Goal: Contribute content: Contribute content

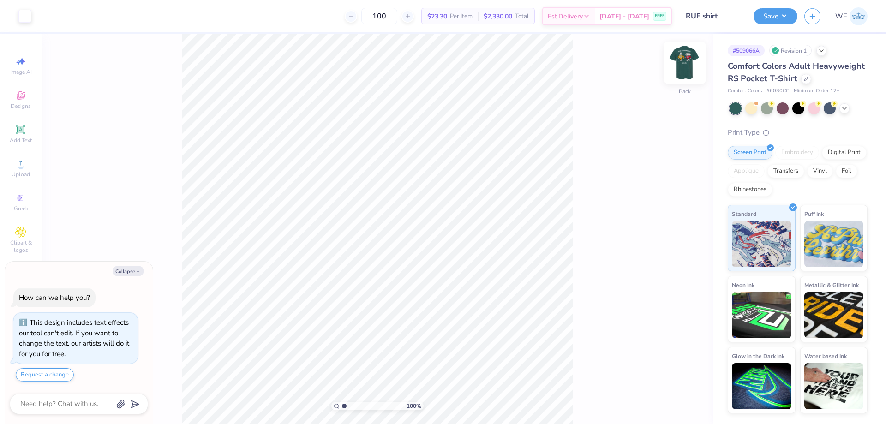
click at [689, 59] on img at bounding box center [684, 62] width 37 height 37
click at [634, 93] on div "100 % Front" at bounding box center [377, 229] width 671 height 390
click at [676, 62] on img at bounding box center [684, 62] width 37 height 37
click at [679, 64] on img at bounding box center [684, 62] width 37 height 37
click at [21, 159] on icon at bounding box center [20, 163] width 11 height 11
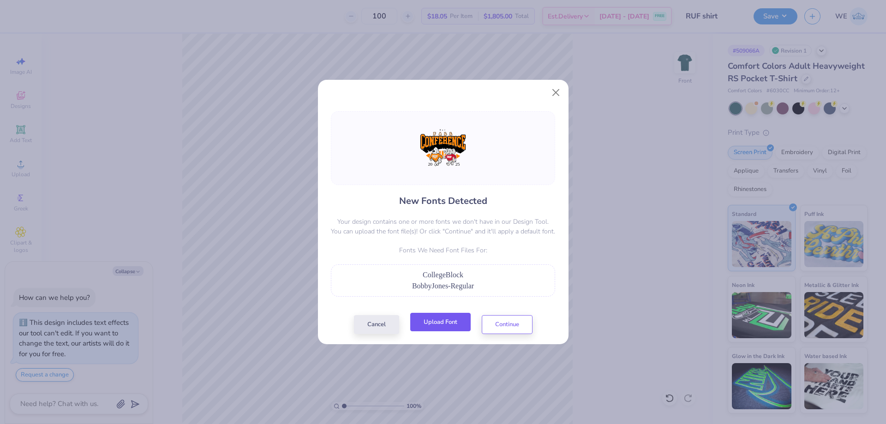
click at [437, 331] on button "Upload Font" at bounding box center [440, 322] width 60 height 19
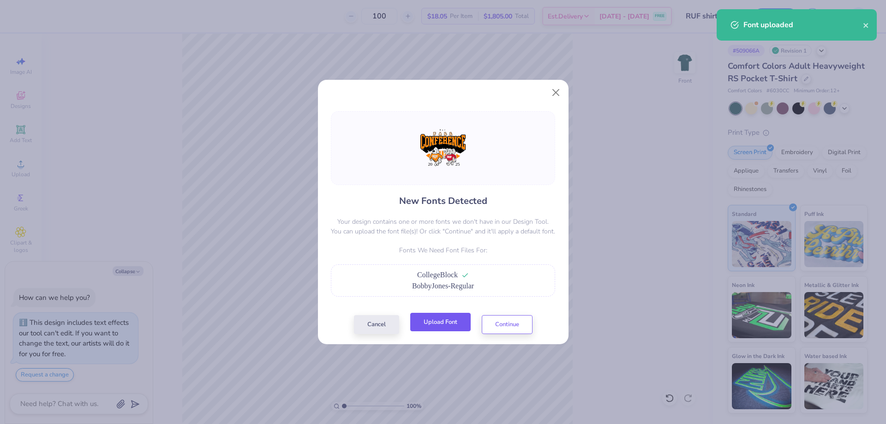
click at [446, 327] on button "Upload Font" at bounding box center [440, 322] width 60 height 19
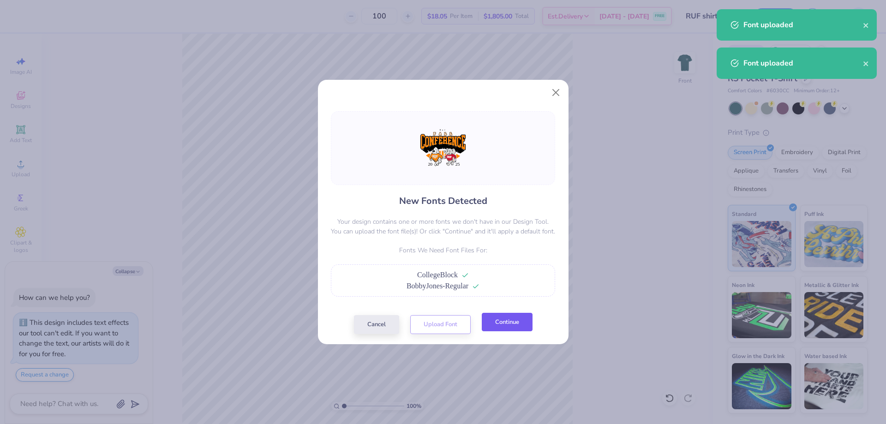
click at [504, 322] on button "Continue" at bounding box center [507, 322] width 51 height 19
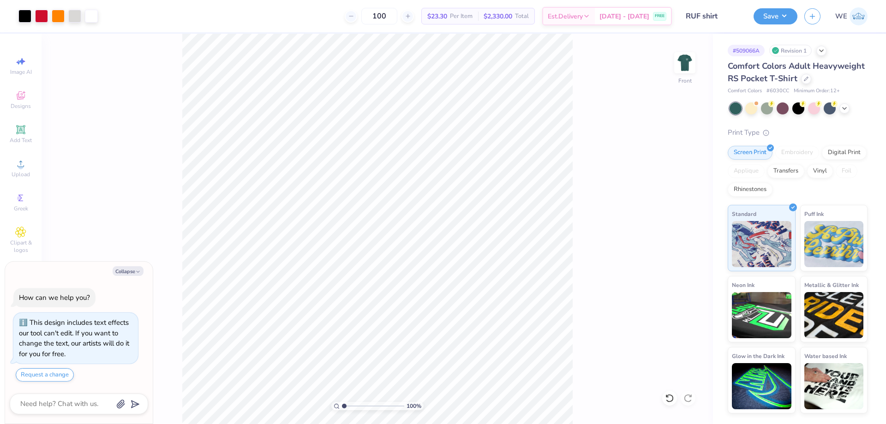
type textarea "x"
click at [675, 187] on input "14.32" at bounding box center [678, 186] width 33 height 13
type input "12"
type textarea "x"
type input "12.00"
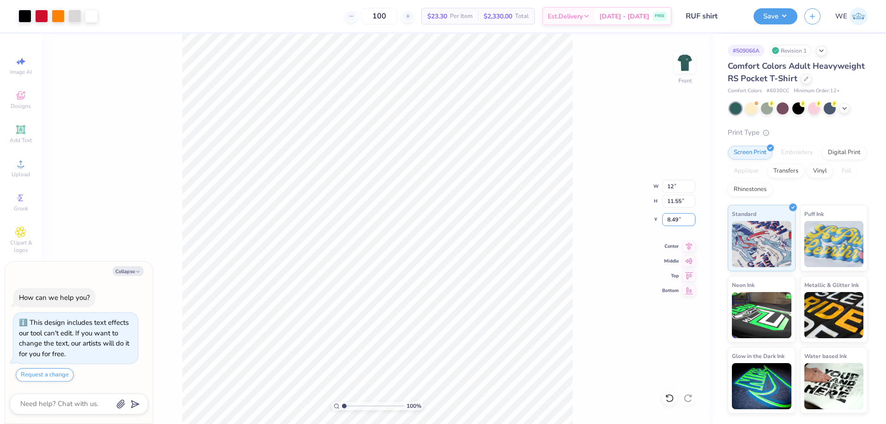
type input "9.67"
type input "3"
type textarea "x"
type input "3.00"
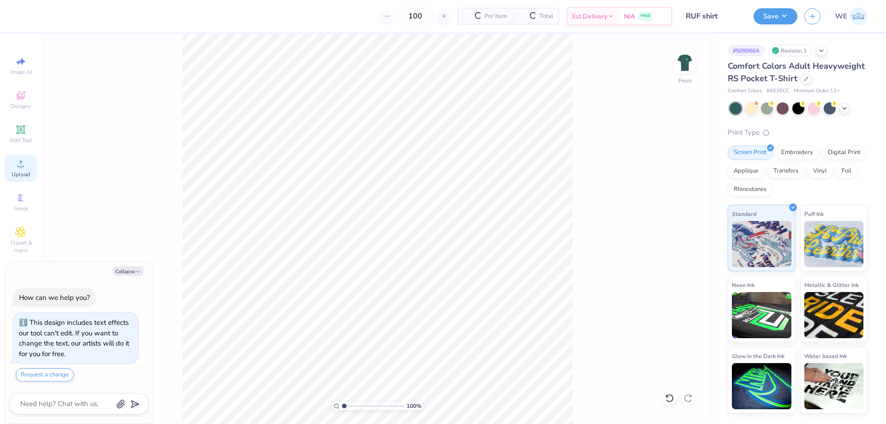
click at [21, 163] on icon at bounding box center [20, 163] width 11 height 11
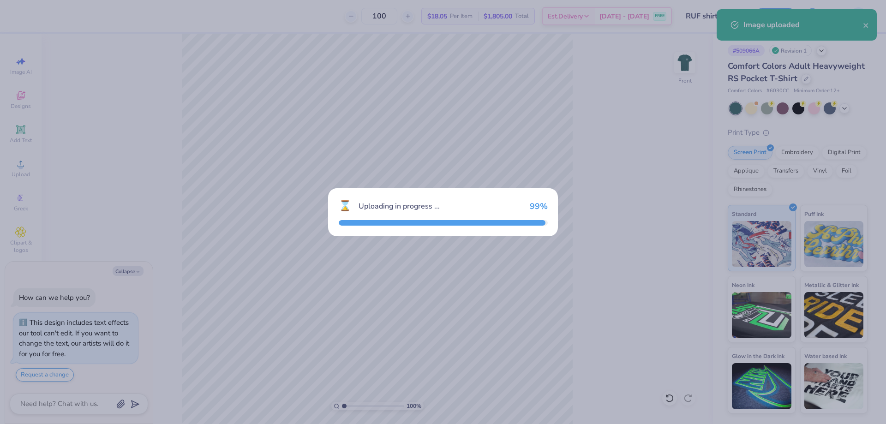
type textarea "x"
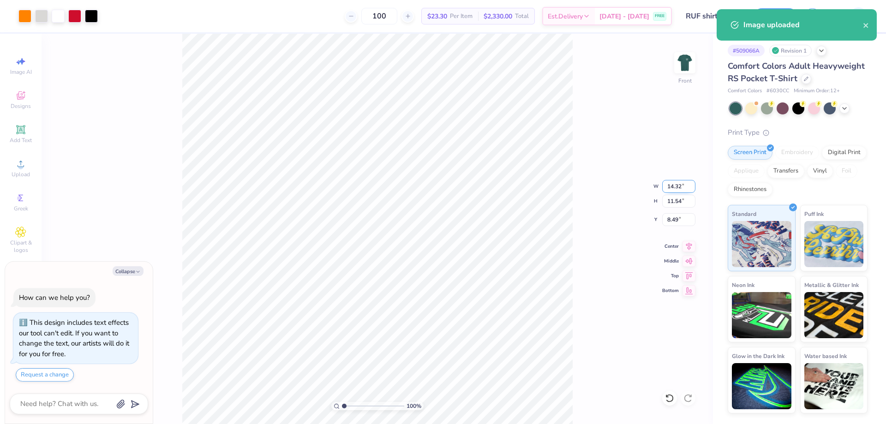
click at [671, 188] on input "14.32" at bounding box center [678, 186] width 33 height 13
type input "12"
type textarea "x"
type input "12.00"
type input "9.67"
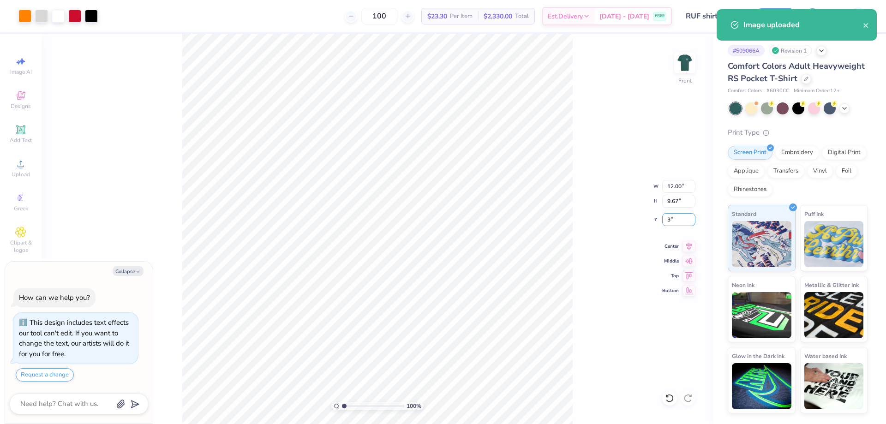
type input "3"
type textarea "x"
type input "3.00"
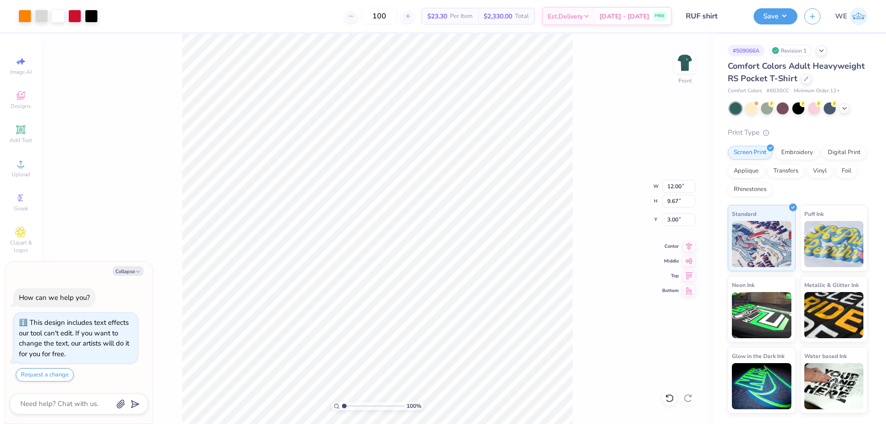
type textarea "x"
type input "4.01"
type textarea "x"
type input "3.00"
click at [768, 14] on button "Save" at bounding box center [775, 15] width 44 height 16
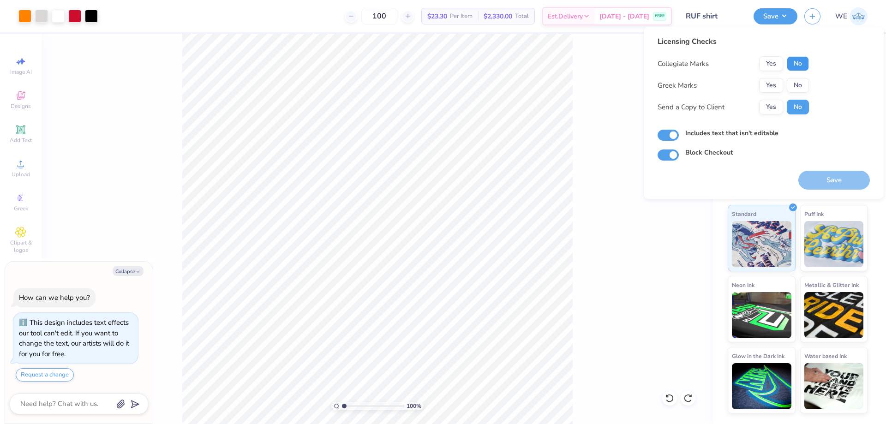
drag, startPoint x: 793, startPoint y: 64, endPoint x: 794, endPoint y: 77, distance: 12.5
click at [794, 64] on button "No" at bounding box center [797, 63] width 22 height 15
click at [796, 80] on button "No" at bounding box center [797, 85] width 22 height 15
click at [769, 105] on button "Yes" at bounding box center [771, 107] width 24 height 15
click at [824, 181] on button "Save" at bounding box center [833, 180] width 71 height 19
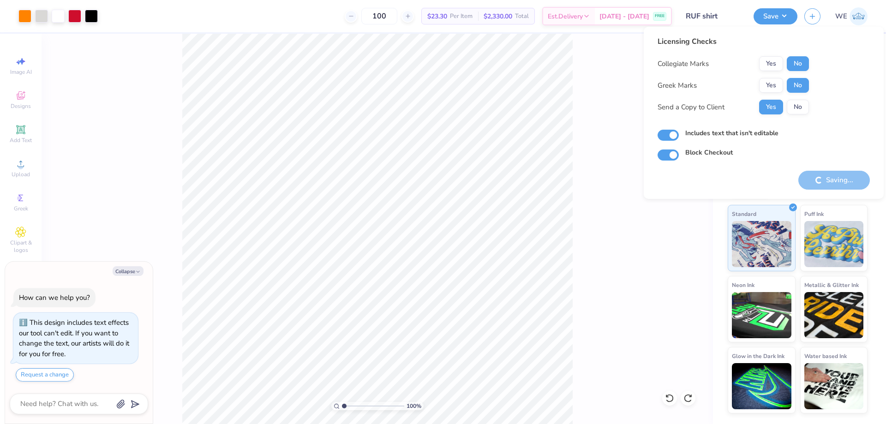
type textarea "x"
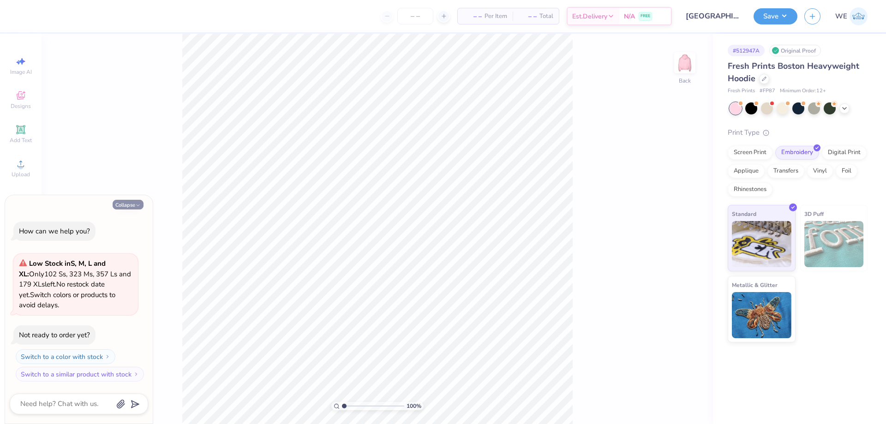
click at [125, 205] on button "Collapse" at bounding box center [128, 205] width 31 height 10
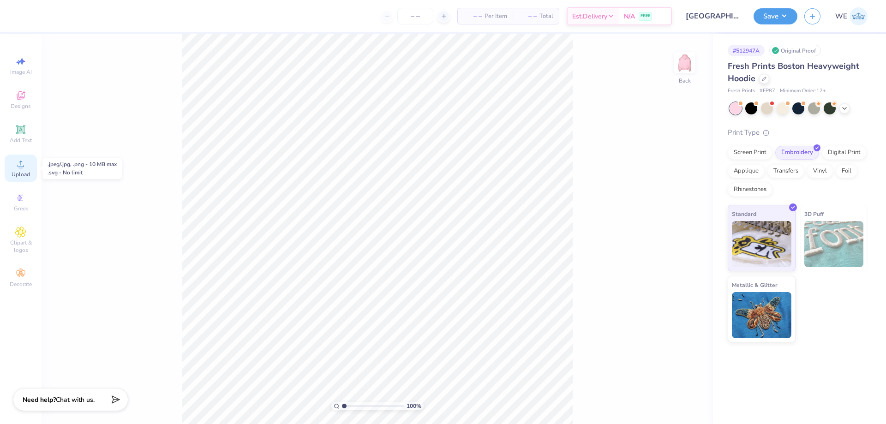
click at [17, 167] on icon at bounding box center [20, 163] width 11 height 11
click at [65, 401] on span "Chat with us." at bounding box center [75, 398] width 39 height 9
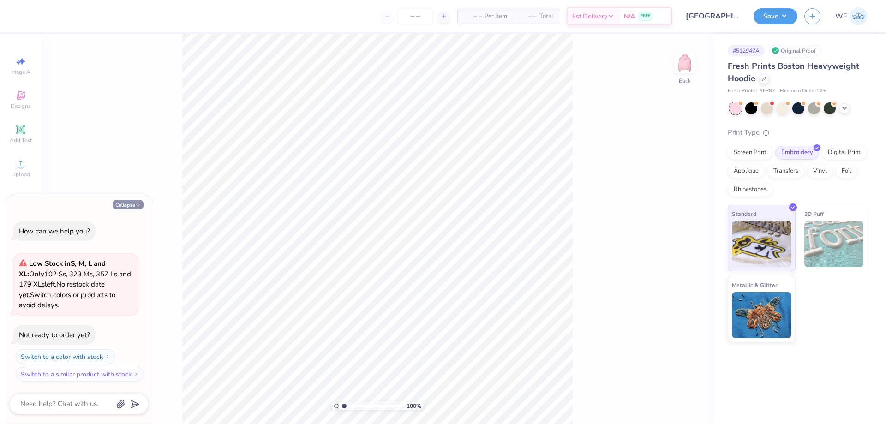
click at [137, 206] on icon "button" at bounding box center [138, 205] width 6 height 6
type textarea "x"
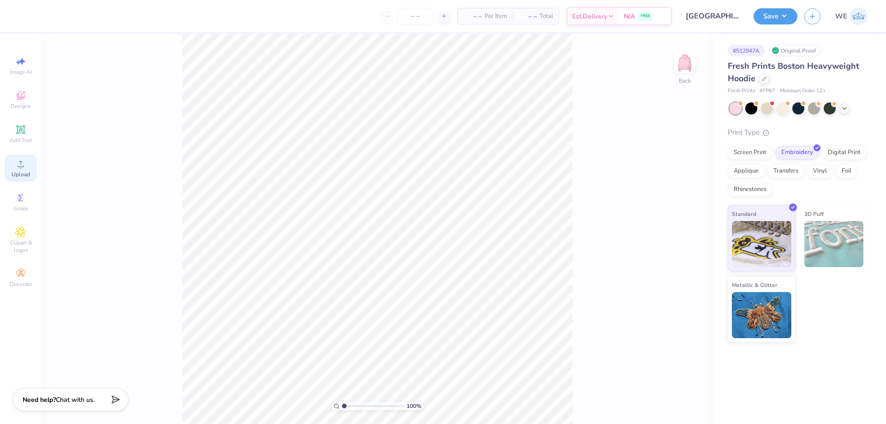
click at [24, 175] on span "Upload" at bounding box center [21, 174] width 18 height 7
click at [680, 186] on input "12.00" at bounding box center [678, 186] width 33 height 13
type input "4.00"
type input "3.17"
type input "3.00"
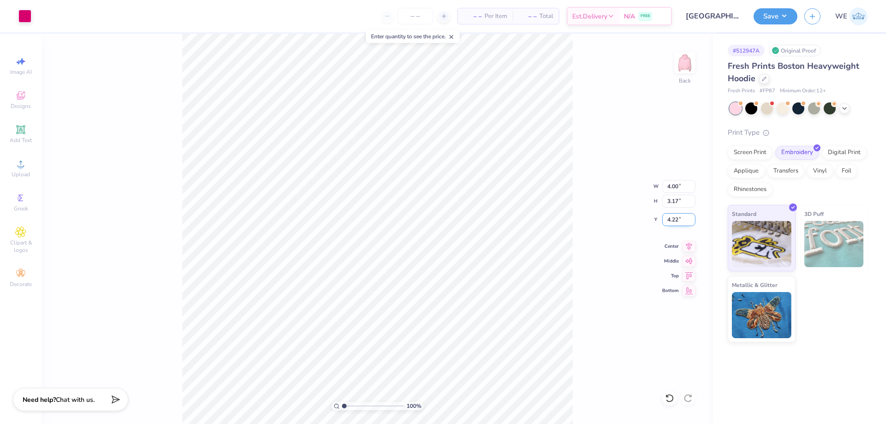
click at [679, 218] on input "4.22" at bounding box center [678, 219] width 33 height 13
type input "3.00"
click at [678, 58] on img at bounding box center [684, 62] width 37 height 37
click at [14, 172] on span "Upload" at bounding box center [21, 174] width 18 height 7
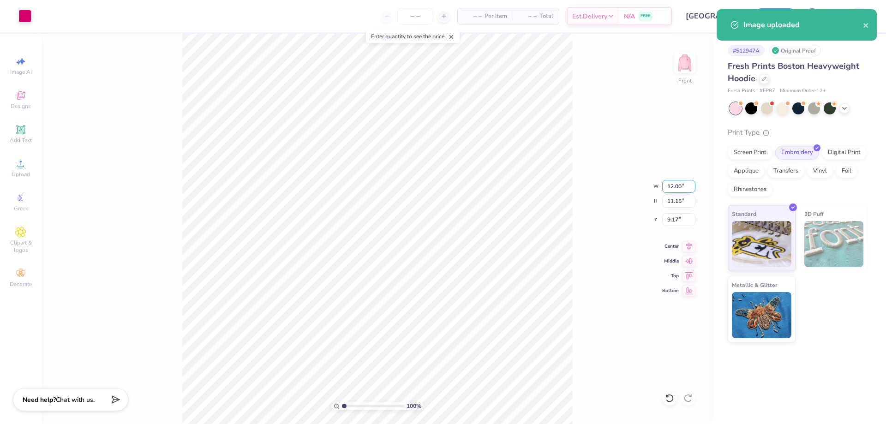
click at [674, 187] on input "12.00" at bounding box center [678, 186] width 33 height 13
type input "10.00"
type input "9.29"
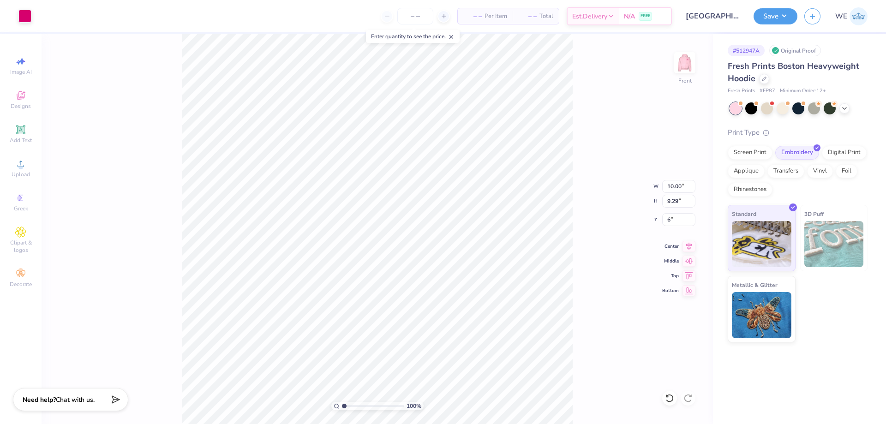
type input "6.00"
click at [774, 14] on button "Save" at bounding box center [775, 15] width 44 height 16
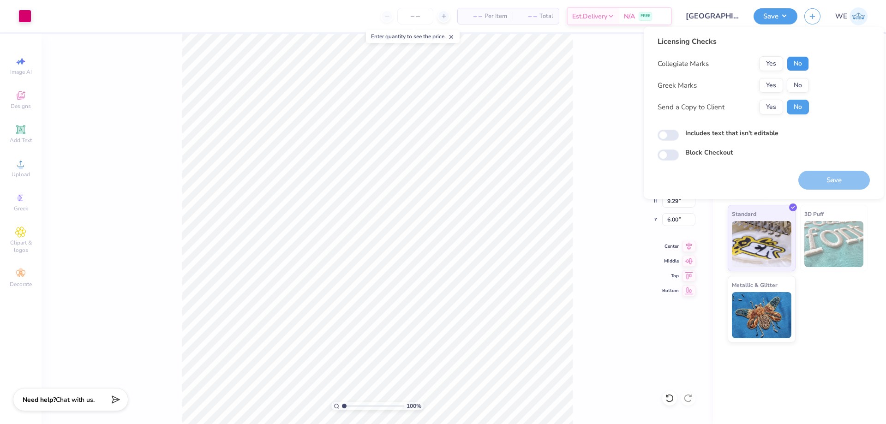
click at [800, 64] on button "No" at bounding box center [797, 63] width 22 height 15
click at [774, 115] on div "Licensing Checks Collegiate Marks Yes No Greek Marks Yes No Send a Copy to Clie…" at bounding box center [732, 78] width 151 height 85
click at [774, 107] on button "Yes" at bounding box center [771, 107] width 24 height 15
click at [669, 140] on input "Includes text that isn't editable" at bounding box center [667, 135] width 21 height 11
checkbox input "true"
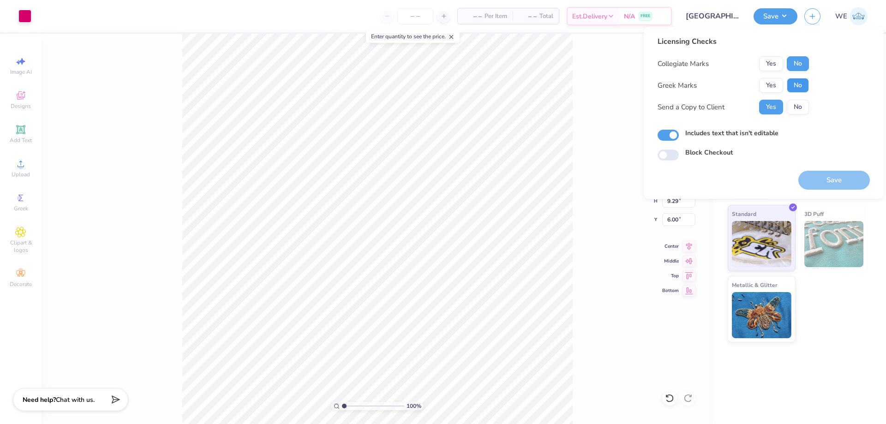
click at [802, 87] on button "No" at bounding box center [797, 85] width 22 height 15
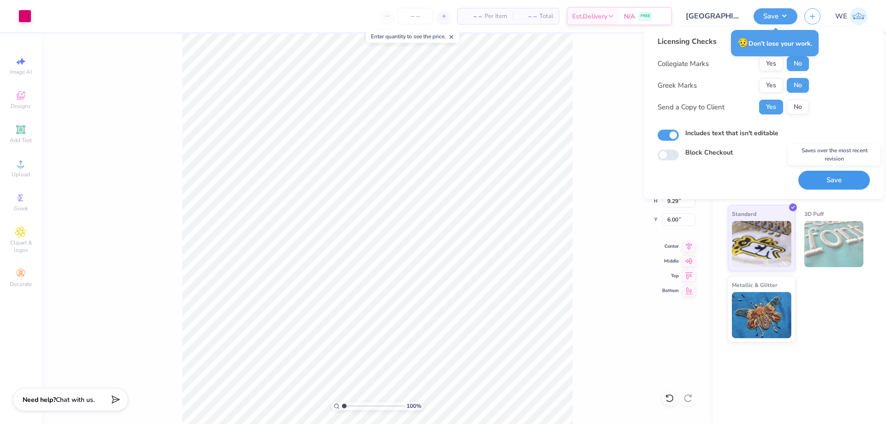
click at [836, 181] on button "Save" at bounding box center [833, 180] width 71 height 19
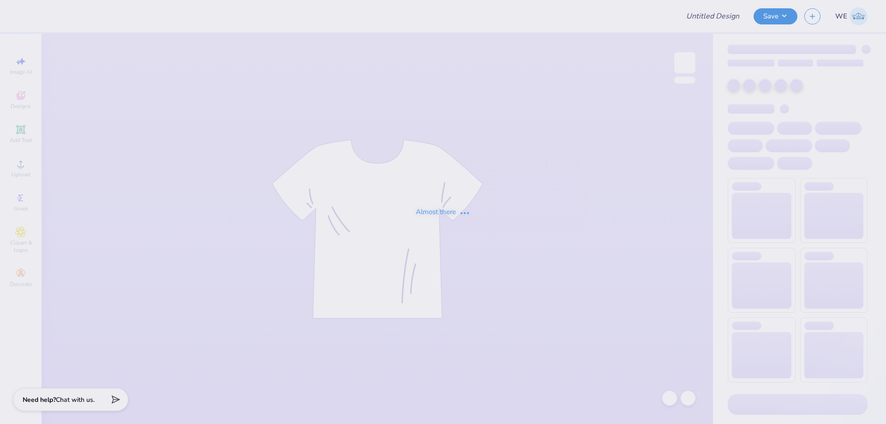
type input "[GEOGRAPHIC_DATA] : [PERSON_NAME]"
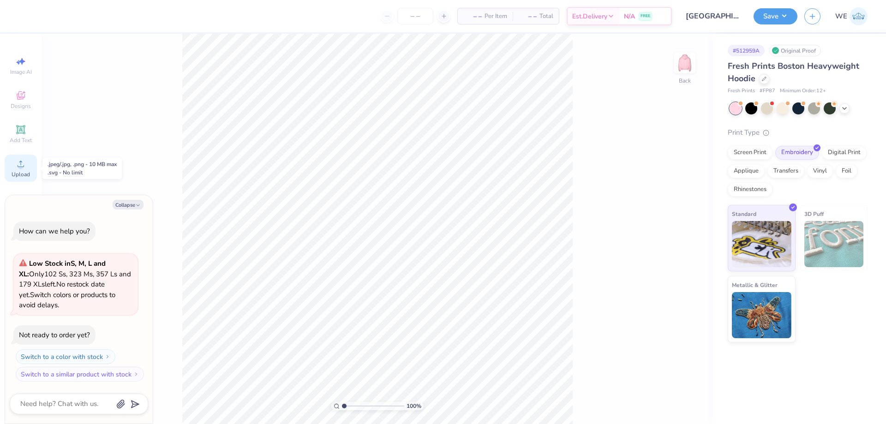
click at [23, 164] on icon at bounding box center [20, 163] width 11 height 11
click at [127, 203] on button "Collapse" at bounding box center [128, 205] width 31 height 10
type textarea "x"
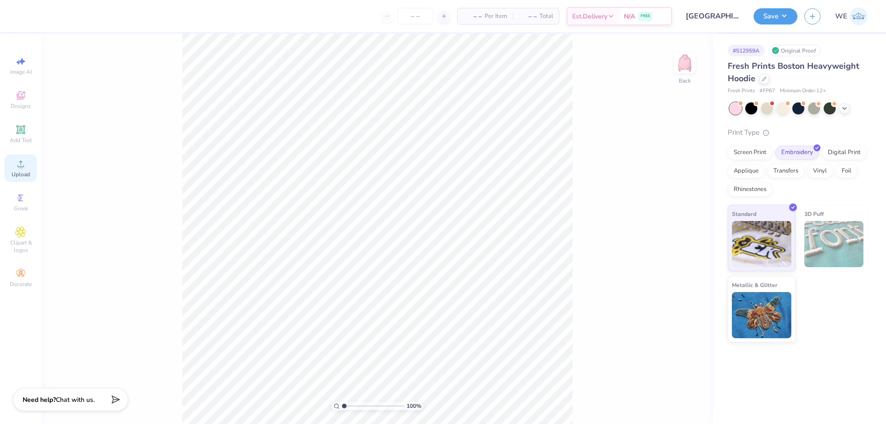
click at [22, 168] on circle at bounding box center [20, 166] width 5 height 5
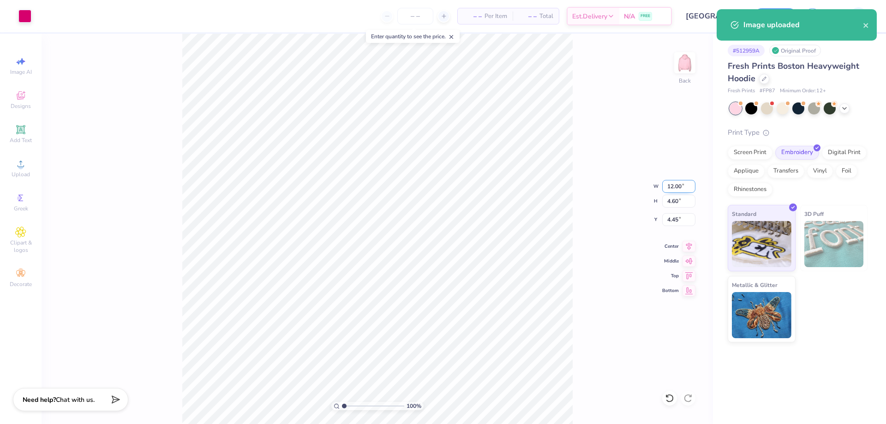
click at [668, 185] on input "12.00" at bounding box center [678, 186] width 33 height 13
type input "4.00"
type input "1.53"
type input "3.00"
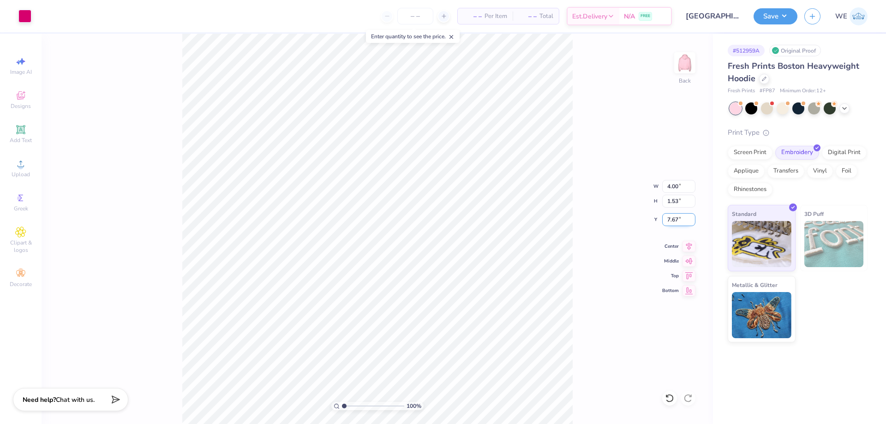
click at [676, 216] on input "7.67" at bounding box center [678, 219] width 33 height 13
type input "3.00"
click at [35, 171] on div "Upload" at bounding box center [21, 168] width 32 height 27
click at [21, 169] on circle at bounding box center [20, 166] width 5 height 5
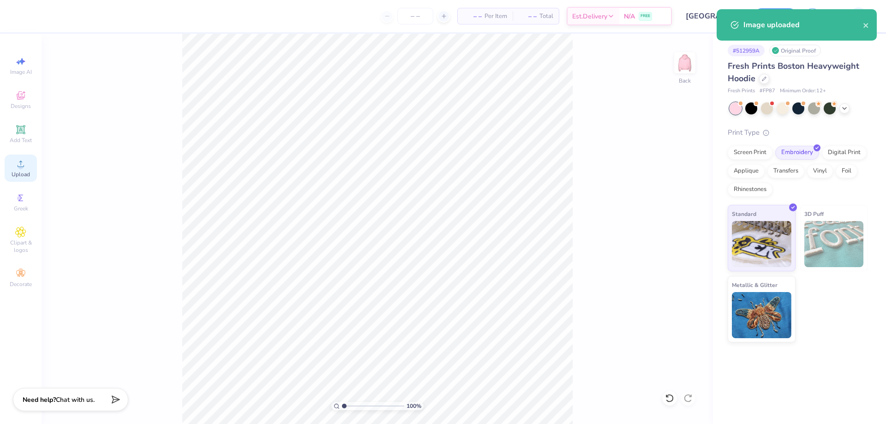
click at [35, 165] on div "Upload" at bounding box center [21, 168] width 32 height 27
click at [675, 188] on input "12.00" at bounding box center [678, 186] width 33 height 13
type input "4.00"
type input "1.80"
type input "3.00"
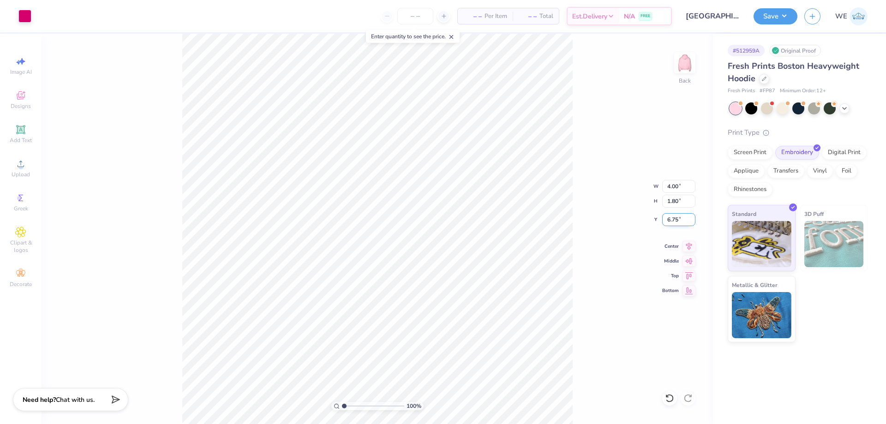
click at [668, 220] on input "6.75" at bounding box center [678, 219] width 33 height 13
type input "3.00"
click at [684, 62] on img at bounding box center [684, 62] width 37 height 37
click at [24, 164] on icon at bounding box center [20, 163] width 11 height 11
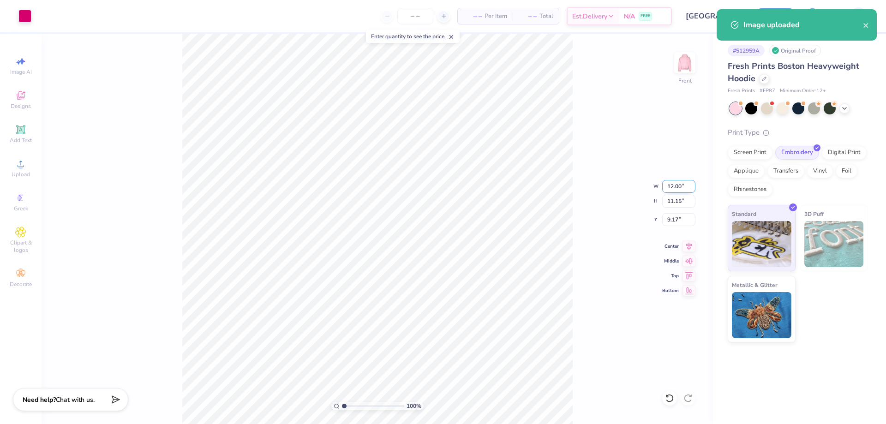
click at [678, 189] on input "12.00" at bounding box center [678, 186] width 33 height 13
type input "10.00"
type input "9.29"
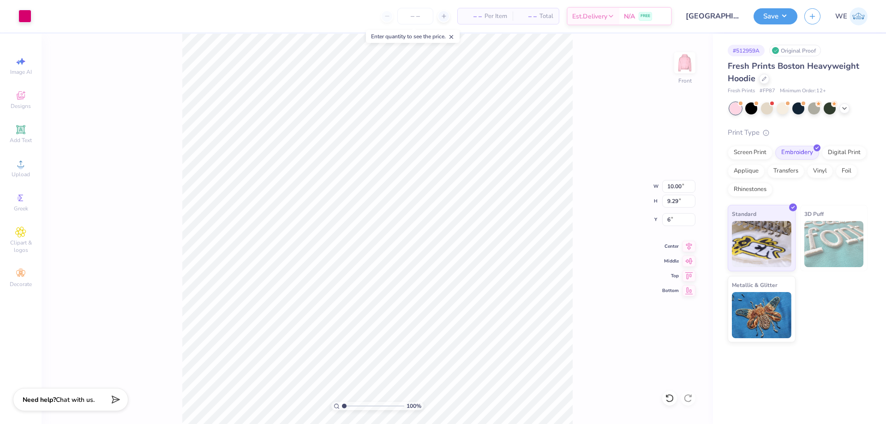
type input "6.00"
drag, startPoint x: 758, startPoint y: 17, endPoint x: 763, endPoint y: 18, distance: 5.6
click at [759, 17] on button "Save" at bounding box center [775, 15] width 44 height 16
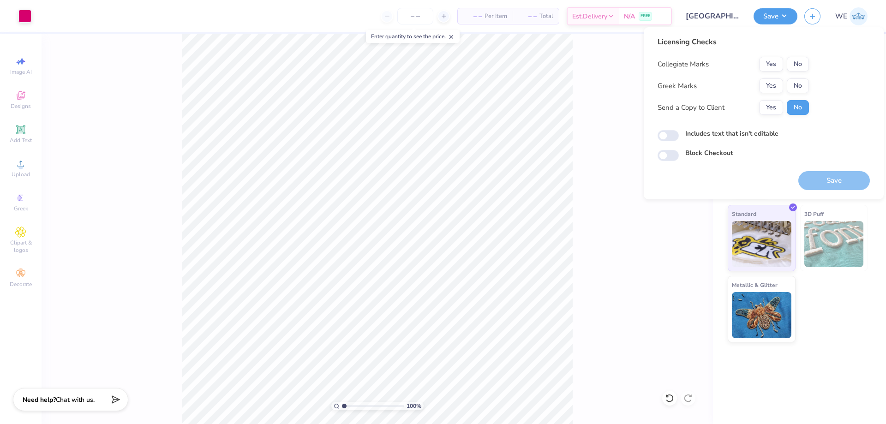
click at [801, 62] on button "No" at bounding box center [797, 64] width 22 height 15
click at [800, 78] on button "No" at bounding box center [797, 85] width 22 height 15
click at [776, 114] on button "Yes" at bounding box center [771, 107] width 24 height 15
click at [673, 130] on div "Includes text that isn't editable" at bounding box center [763, 134] width 212 height 11
click at [672, 134] on input "Includes text that isn't editable" at bounding box center [667, 135] width 21 height 11
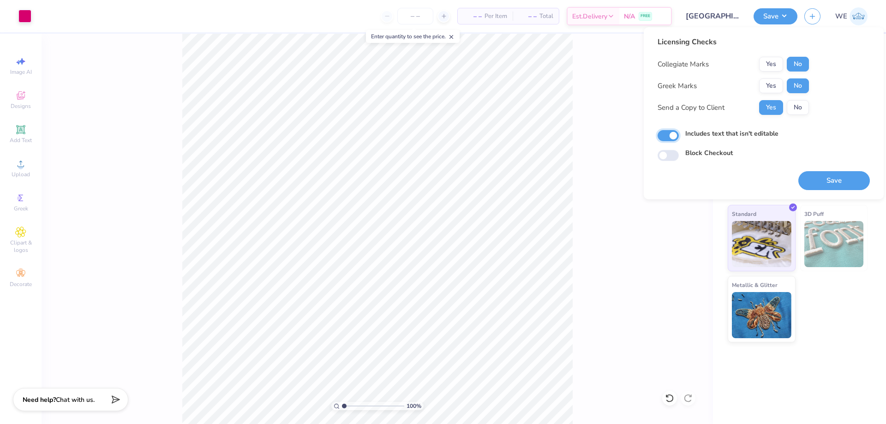
checkbox input "true"
click at [836, 181] on button "Save" at bounding box center [833, 180] width 71 height 19
